Goal: Register for event/course

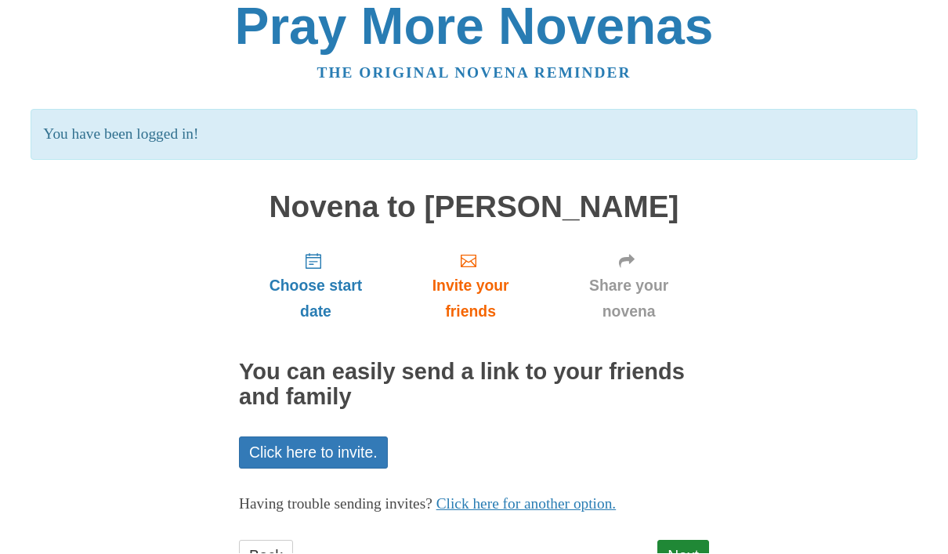
scroll to position [71, 0]
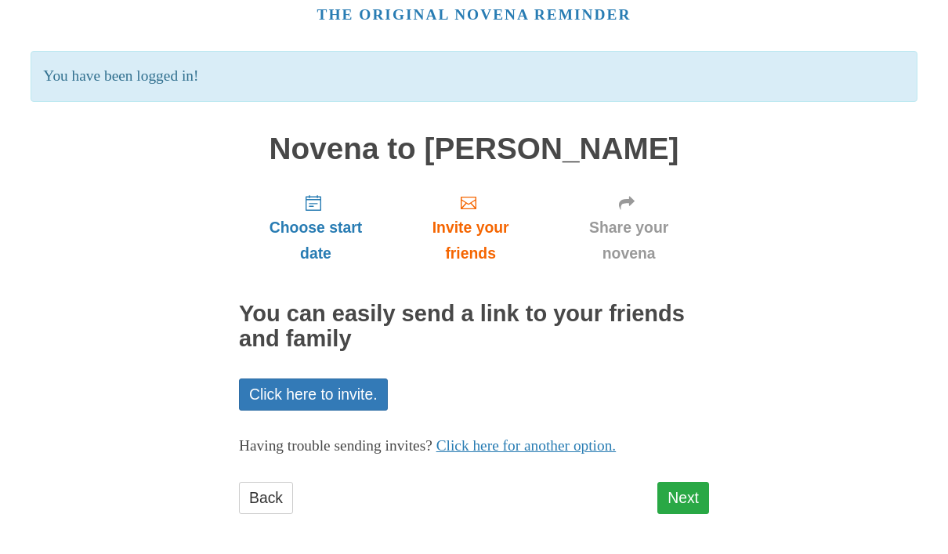
click at [695, 502] on link "Next" at bounding box center [684, 499] width 52 height 32
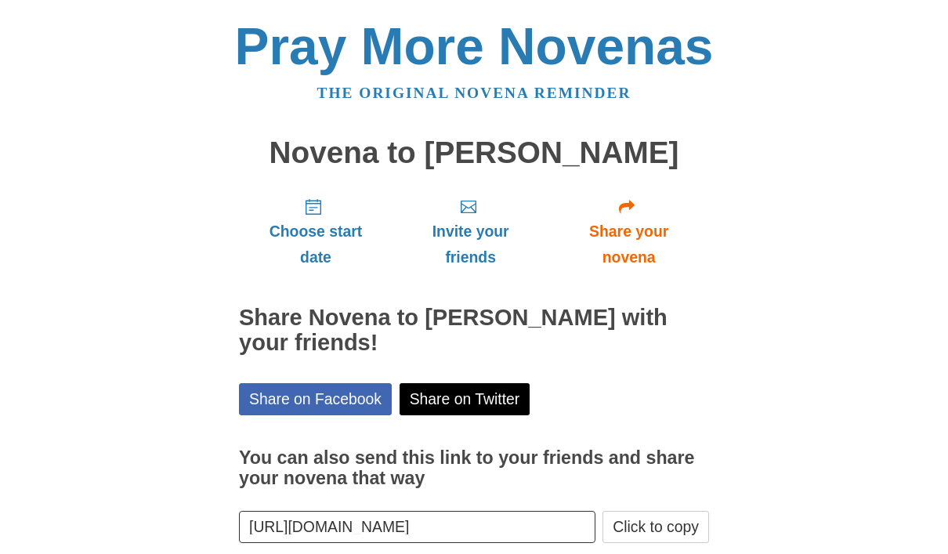
scroll to position [69, 0]
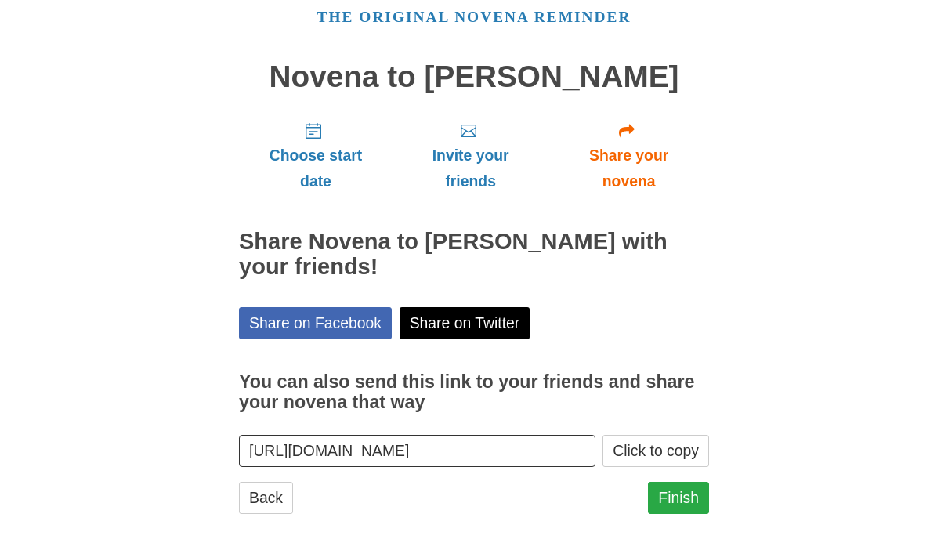
click at [676, 495] on link "Finish" at bounding box center [678, 499] width 61 height 32
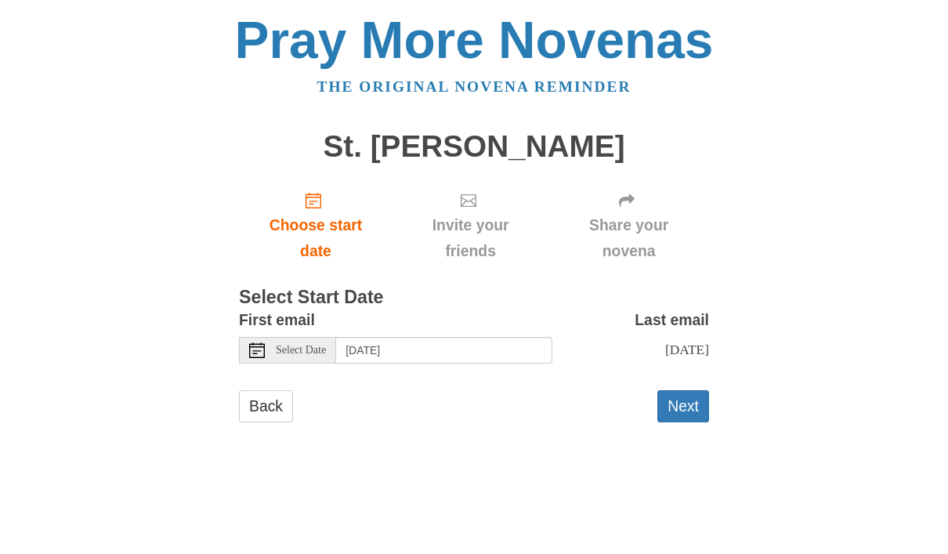
click at [307, 348] on span "Select Date" at bounding box center [301, 350] width 50 height 11
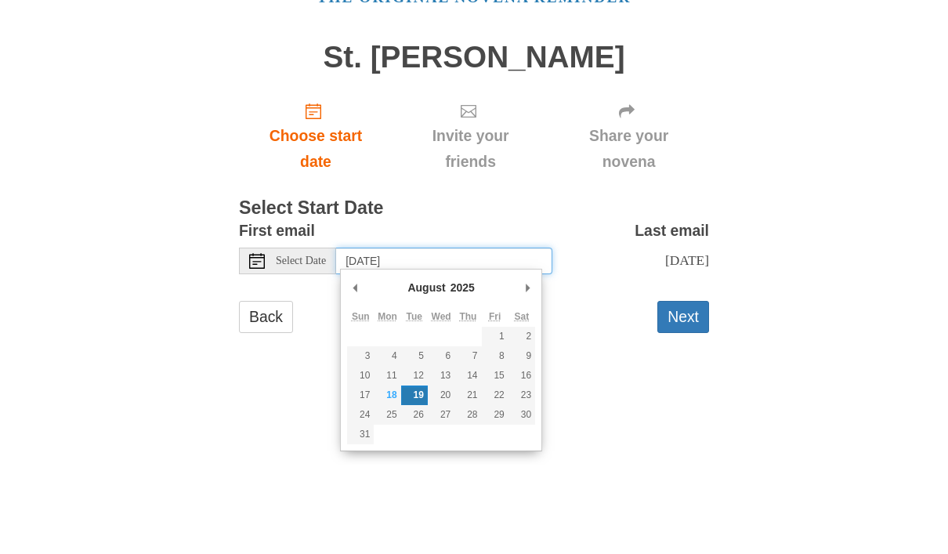
type input "Monday, August 18th"
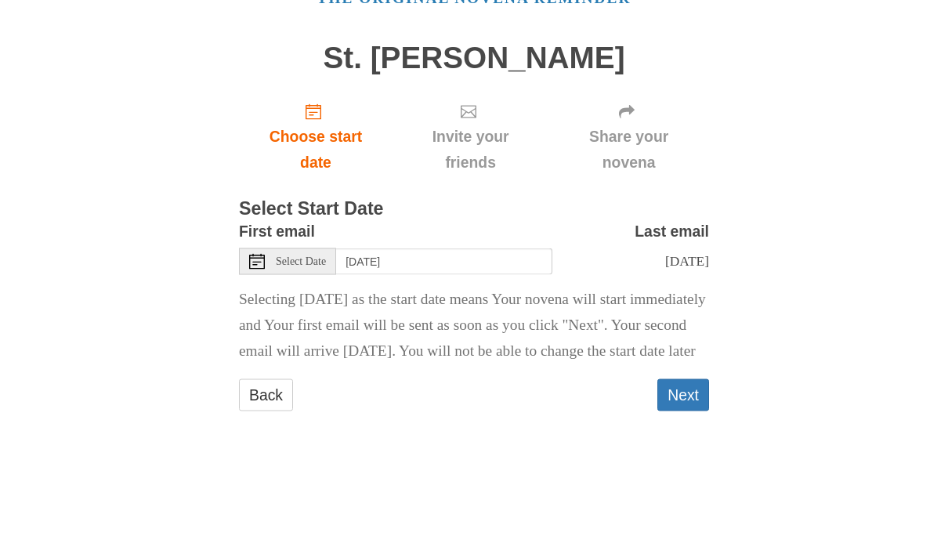
scroll to position [9, 0]
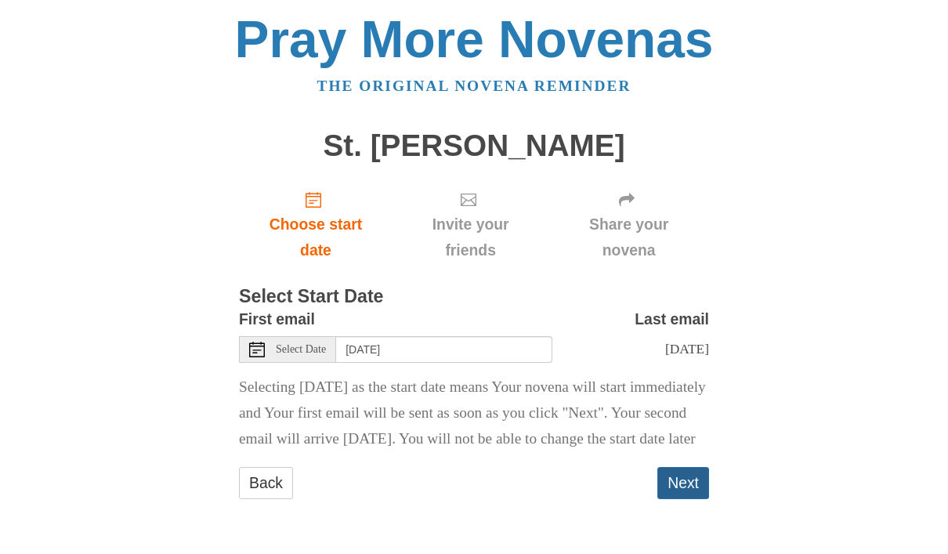
click at [693, 499] on button "Next" at bounding box center [684, 484] width 52 height 32
